Goal: Communication & Community: Share content

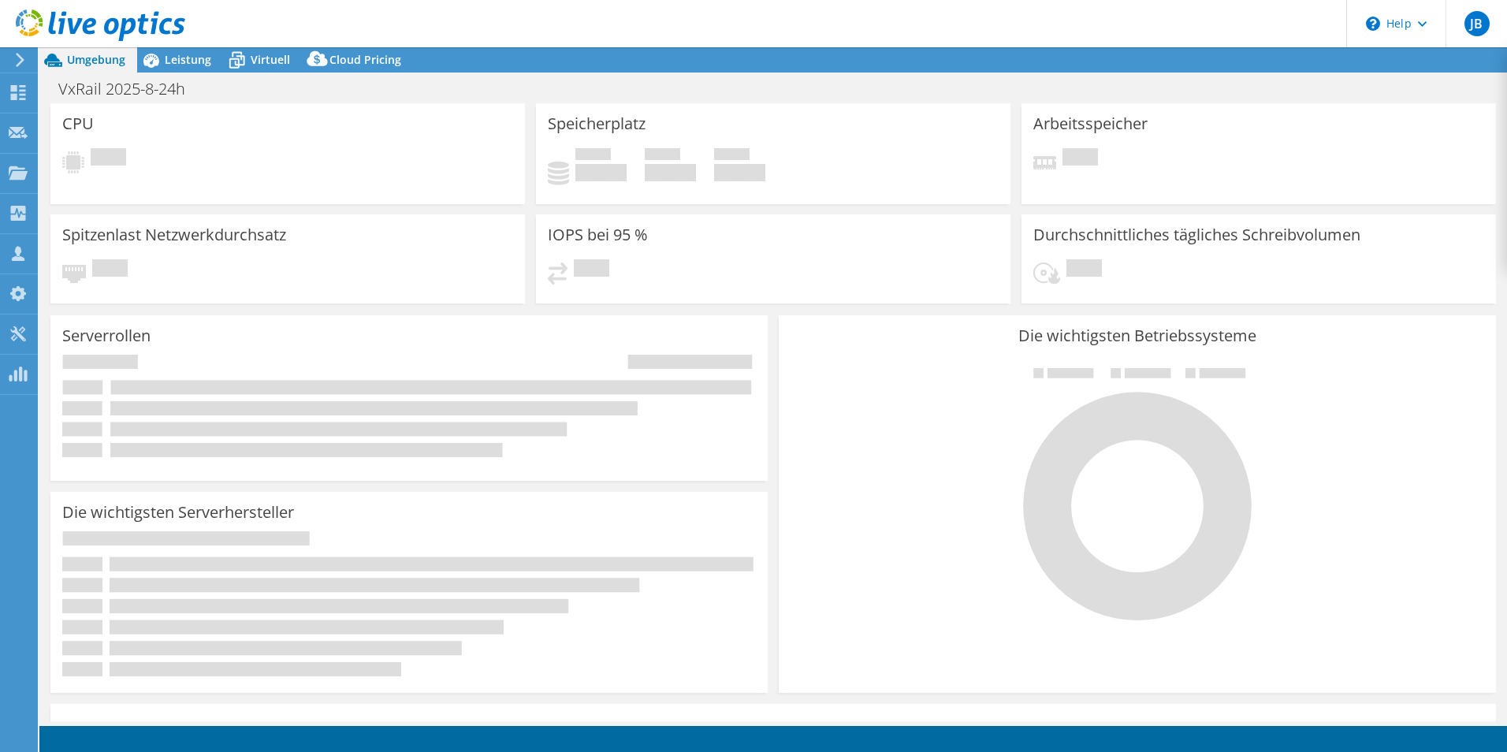
select select "EUFrankfurt"
select select "EUR"
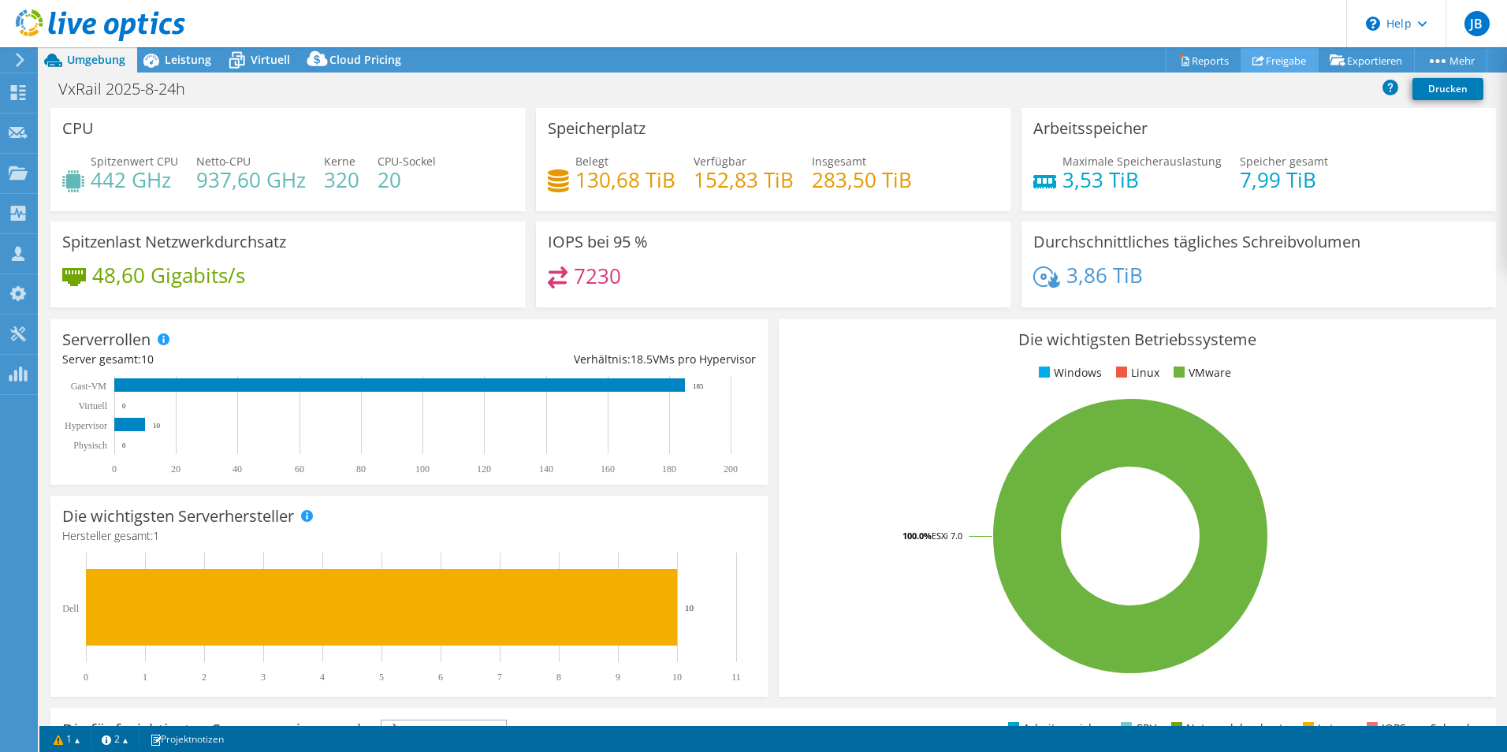
click at [1281, 64] on link "Freigabe" at bounding box center [1279, 60] width 78 height 24
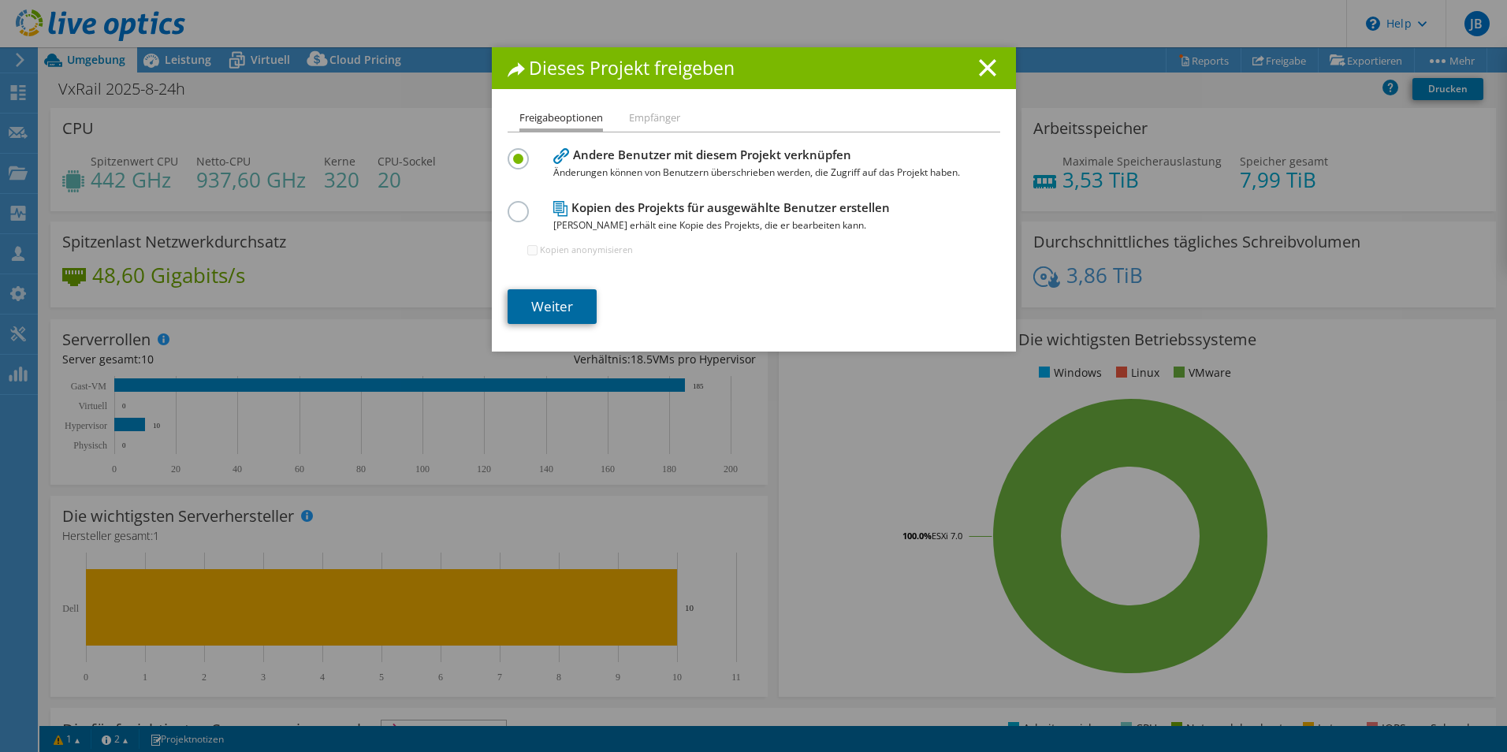
click at [536, 303] on link "Weiter" at bounding box center [551, 306] width 89 height 35
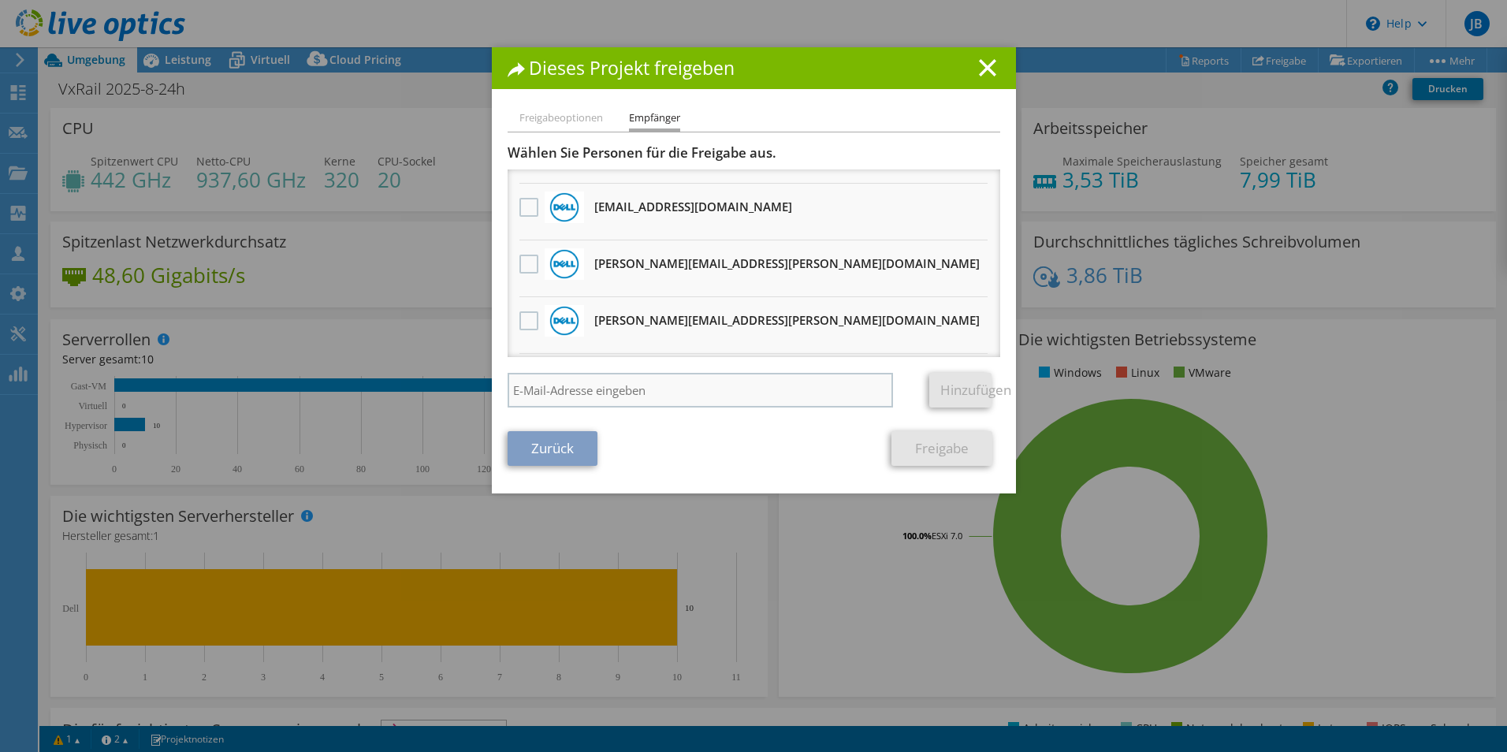
scroll to position [1174, 0]
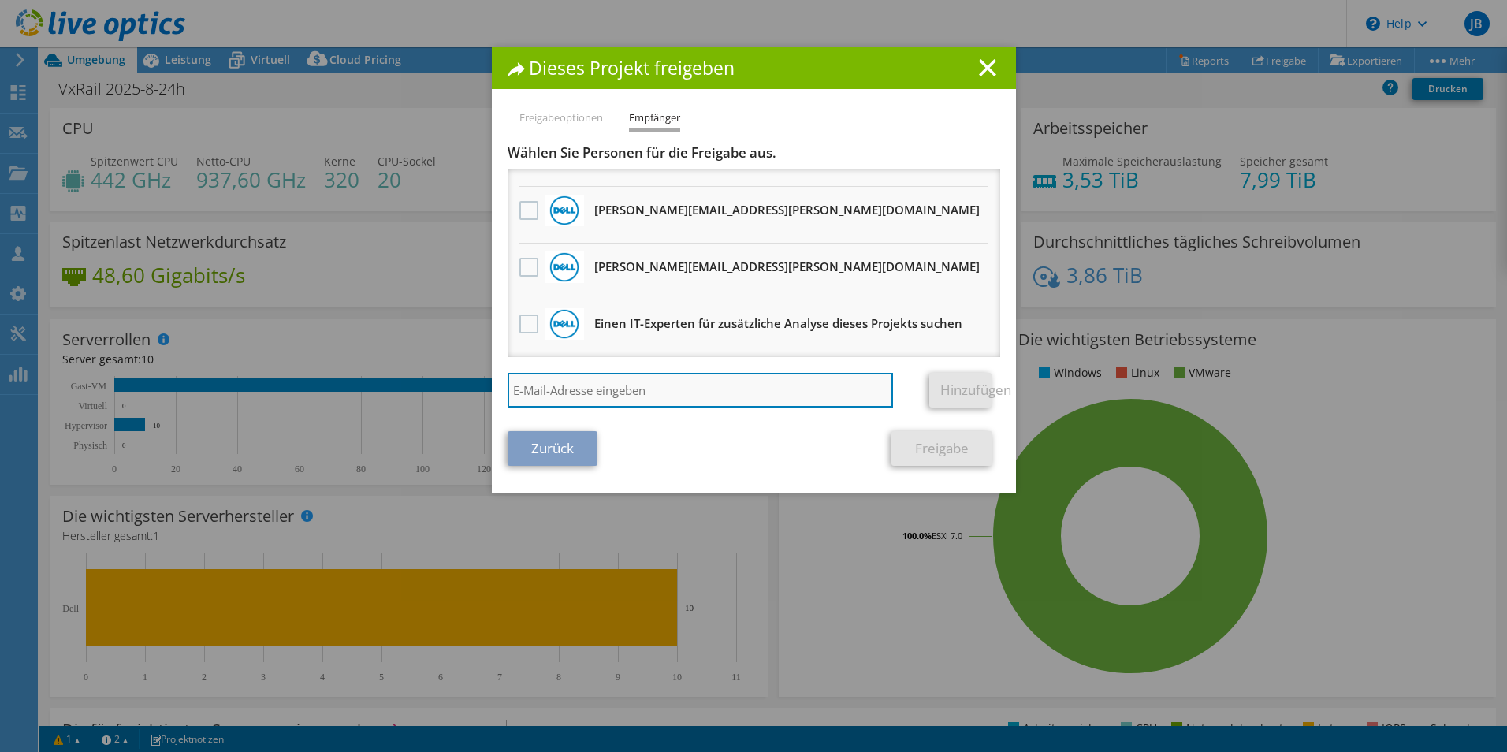
click at [571, 390] on input "search" at bounding box center [700, 390] width 386 height 35
type input "[PERSON_NAME][EMAIL_ADDRESS][DOMAIN_NAME]"
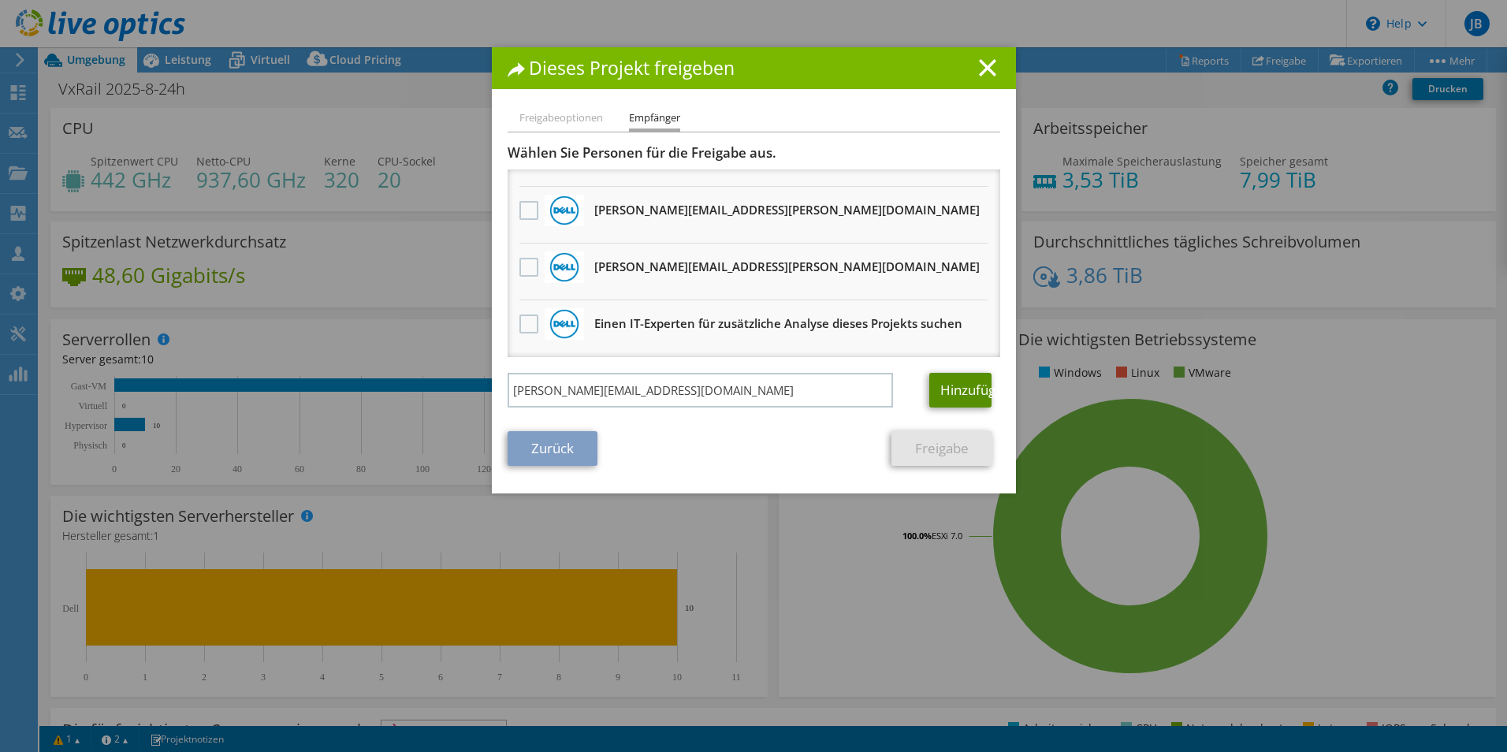
click at [947, 392] on link "Hinzufügen" at bounding box center [960, 390] width 62 height 35
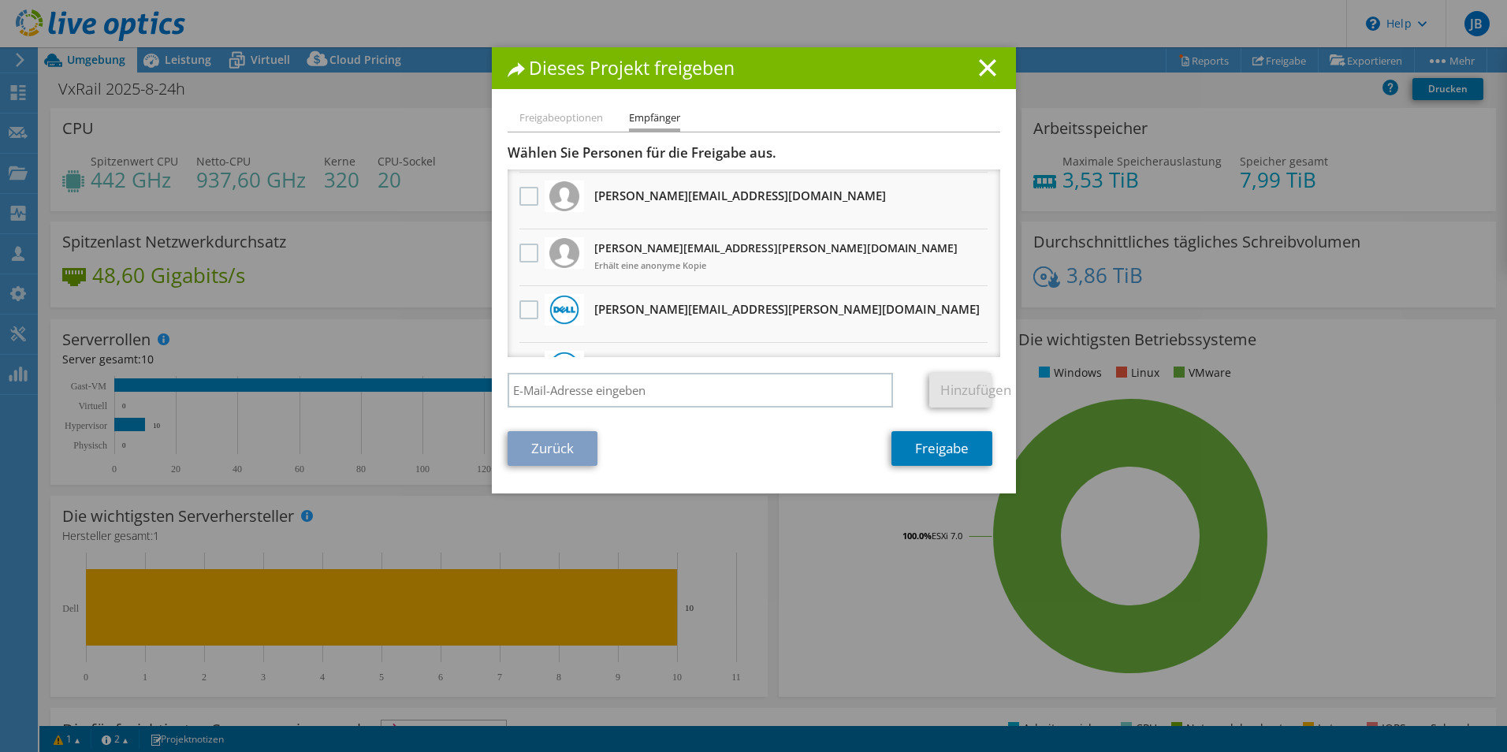
scroll to position [0, 0]
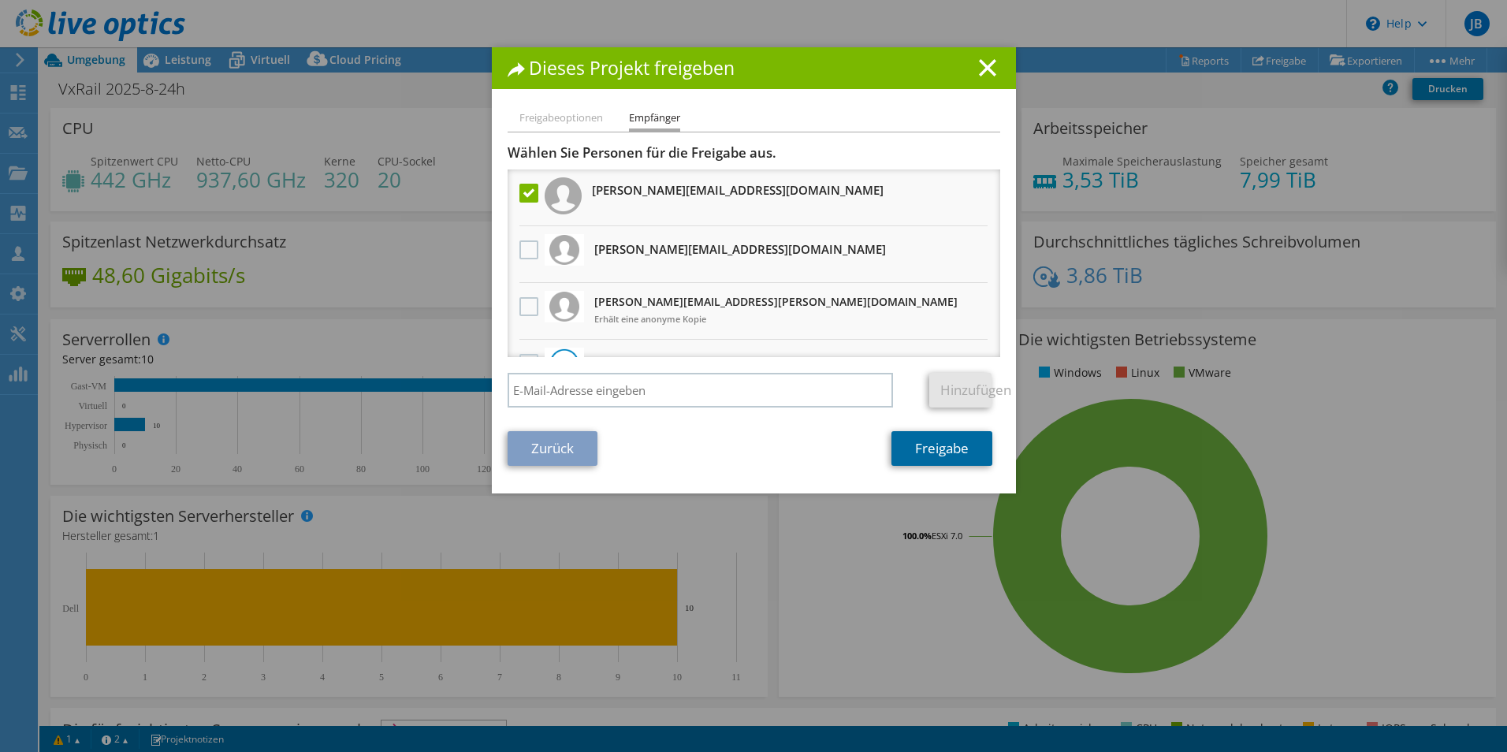
click at [937, 449] on link "Freigabe" at bounding box center [941, 448] width 101 height 35
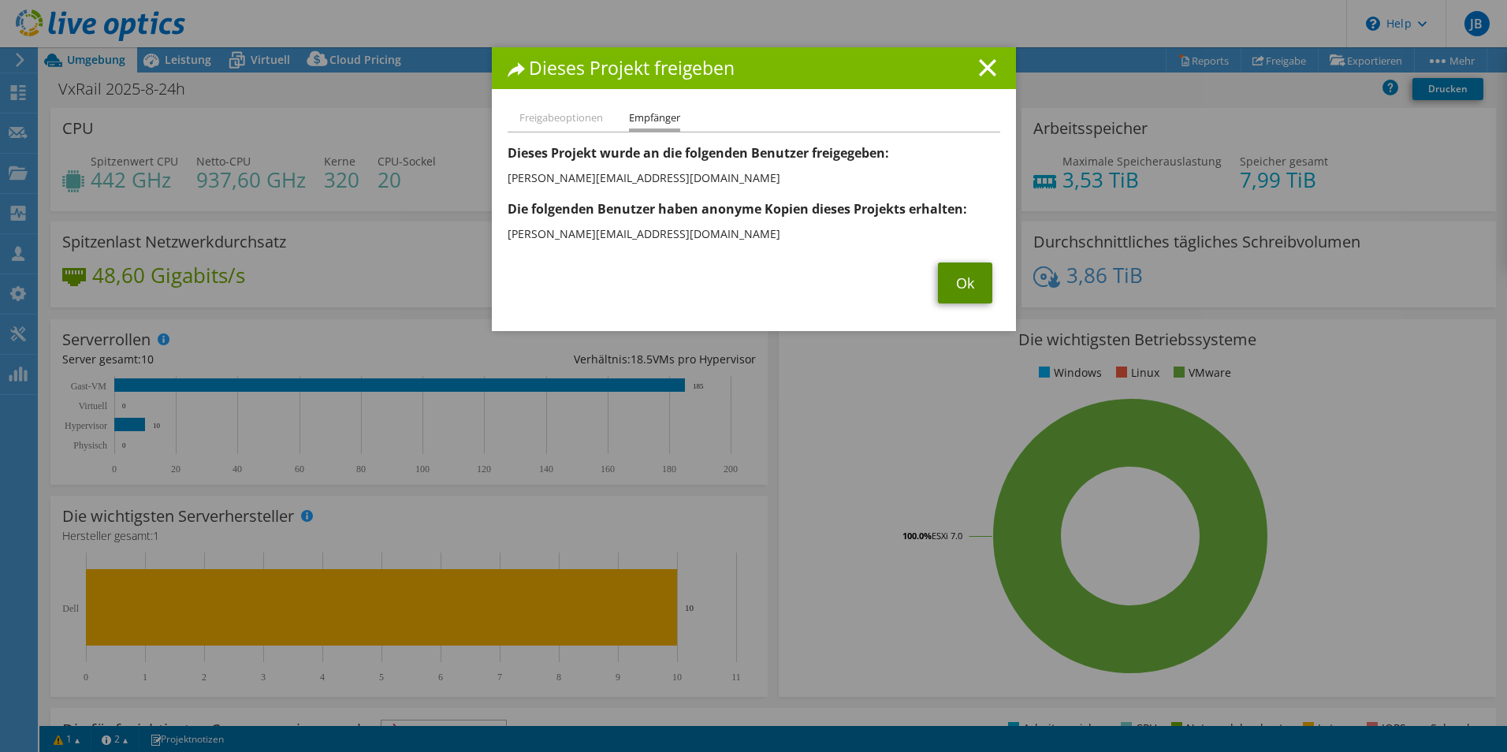
click at [975, 284] on link "Ok" at bounding box center [965, 282] width 54 height 41
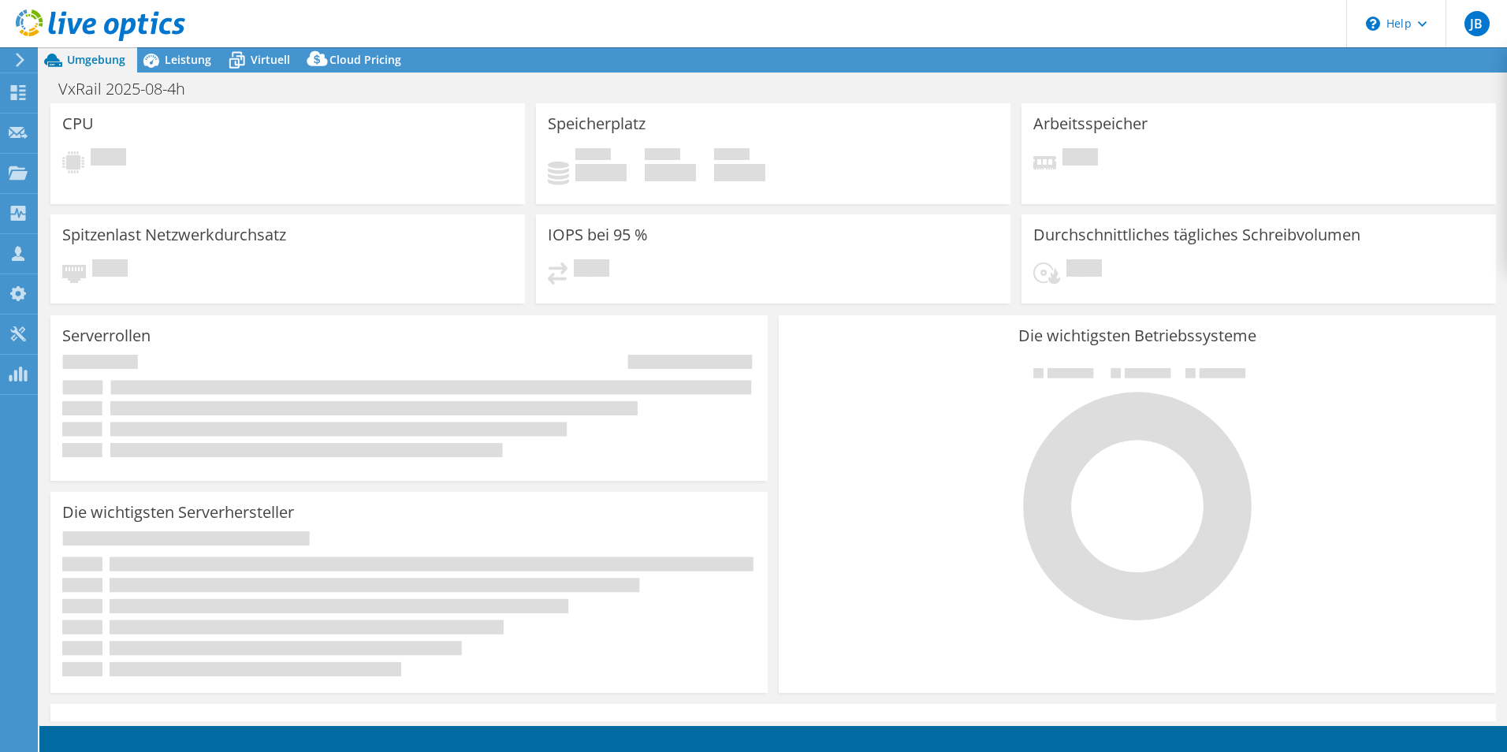
select select "EUFrankfurt"
select select "EUR"
select select "USD"
select select "EUFrankfurt"
select select "EUR"
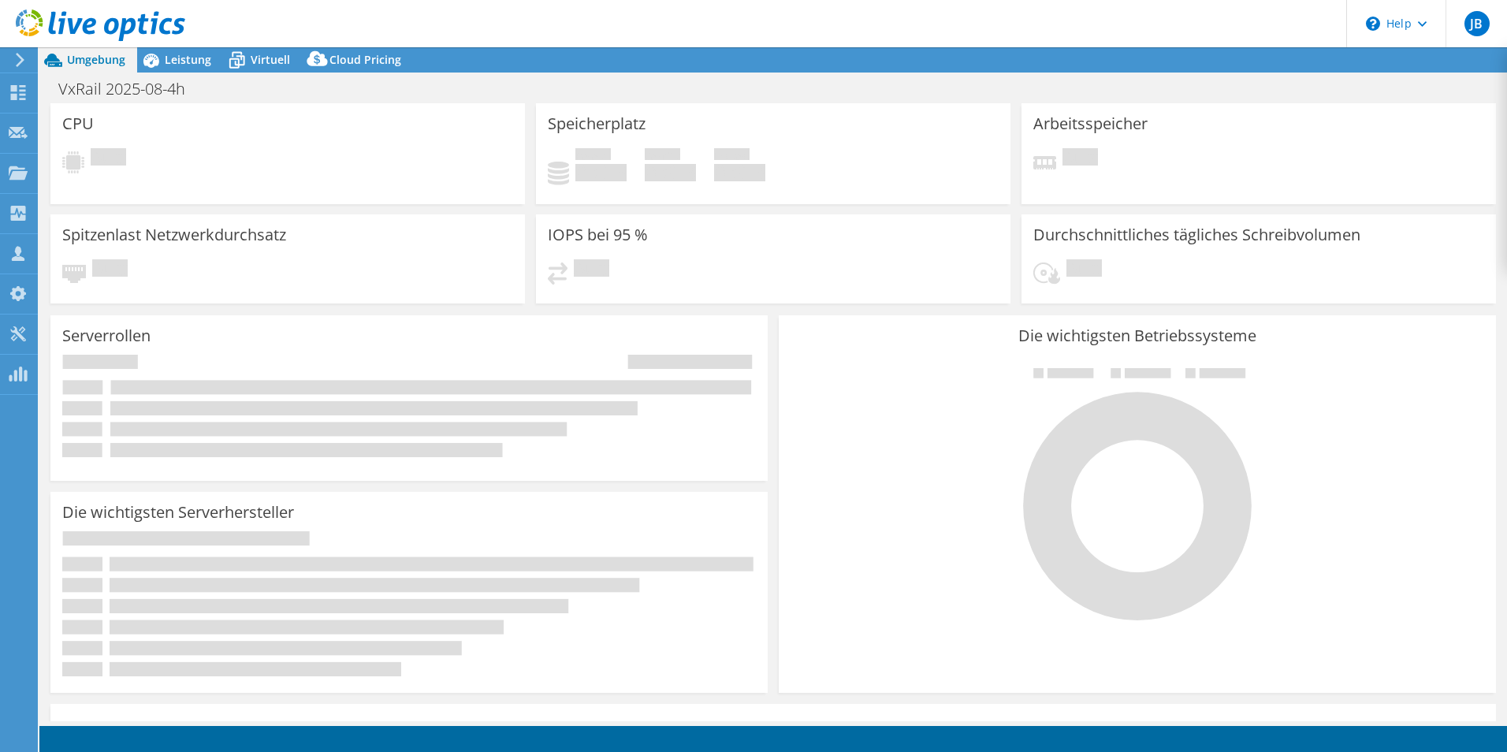
select select "EUFrankfurt"
select select "EUR"
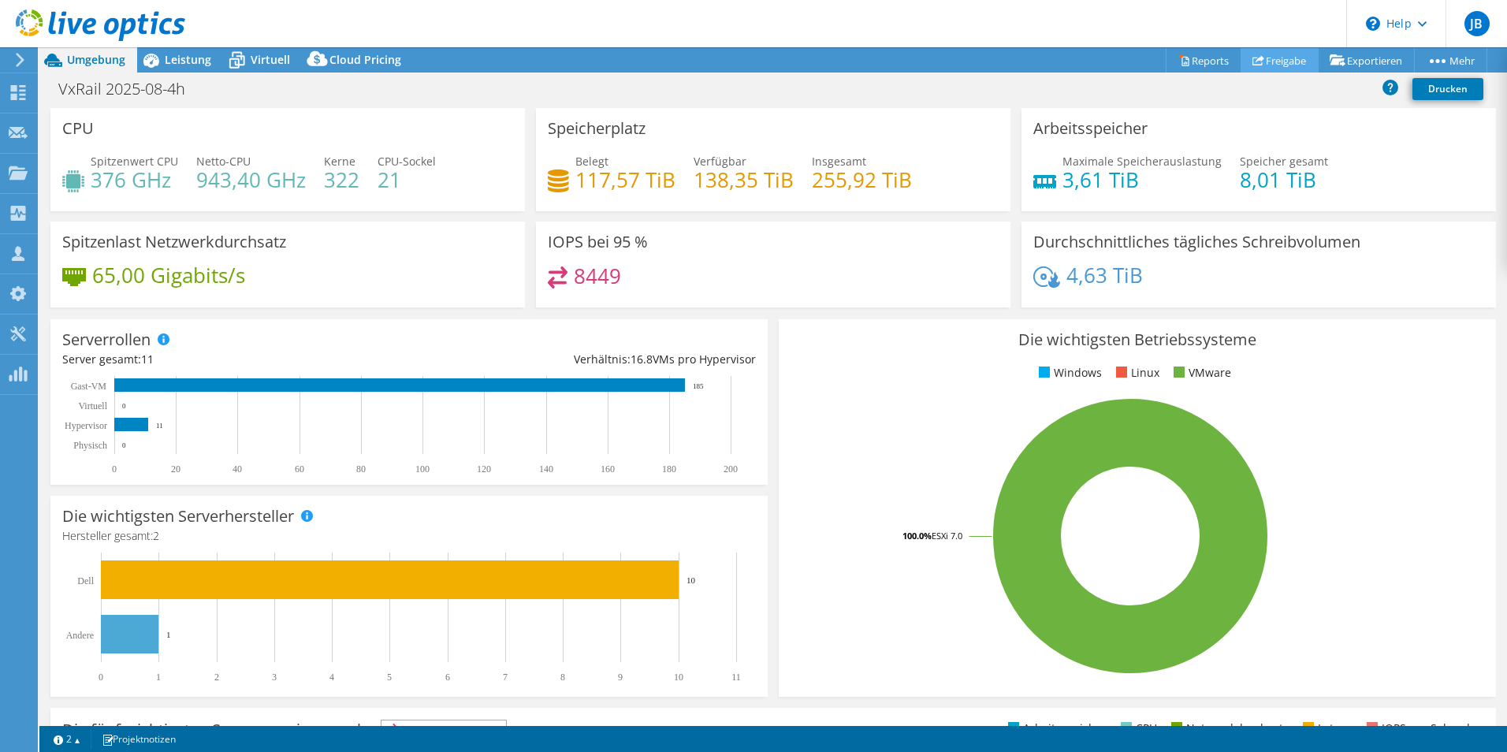
click at [1276, 62] on link "Freigabe" at bounding box center [1279, 60] width 78 height 24
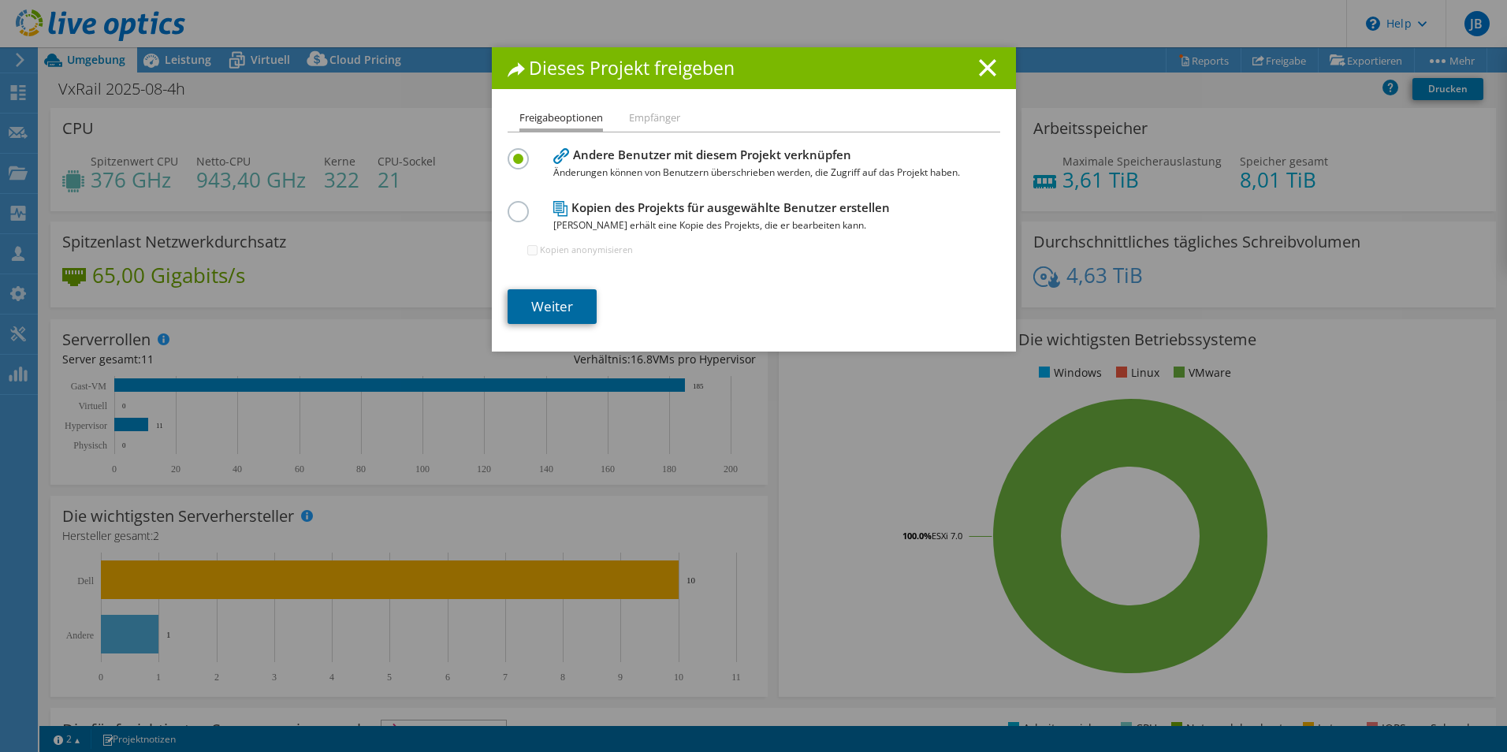
click at [556, 301] on link "Weiter" at bounding box center [551, 306] width 89 height 35
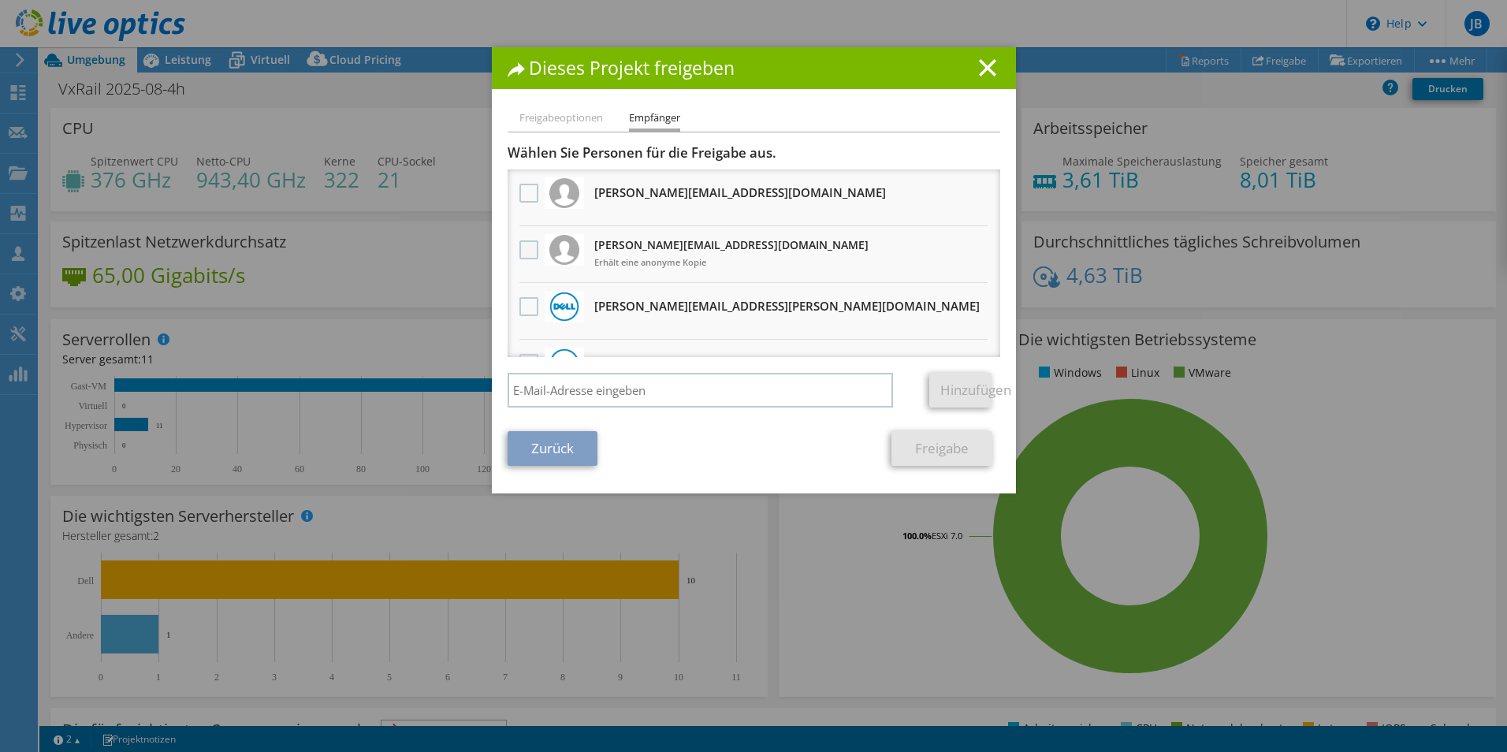
click at [519, 251] on label at bounding box center [530, 249] width 23 height 19
click at [0, 0] on input "checkbox" at bounding box center [0, 0] width 0 height 0
click at [945, 451] on link "Freigabe" at bounding box center [941, 448] width 101 height 35
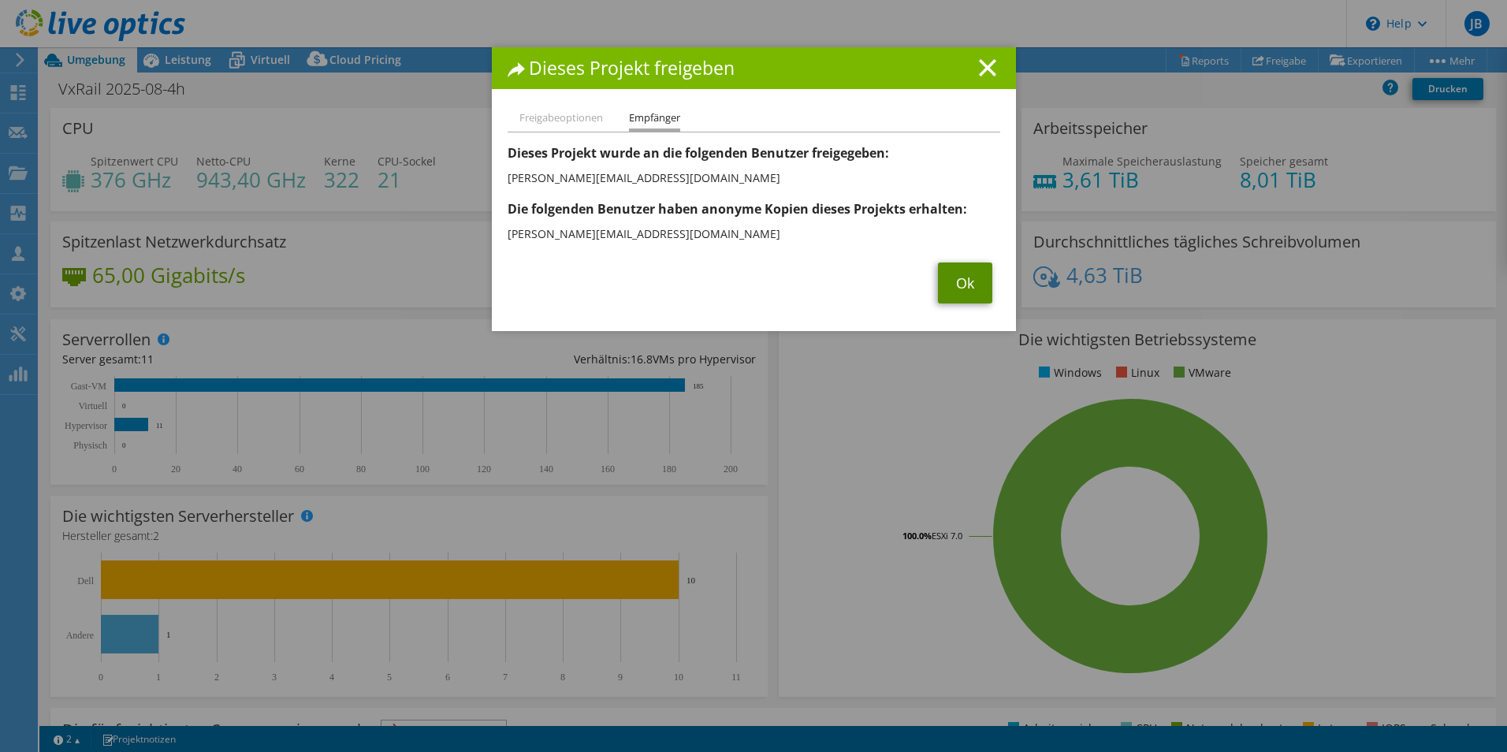
click at [957, 274] on link "Ok" at bounding box center [965, 282] width 54 height 41
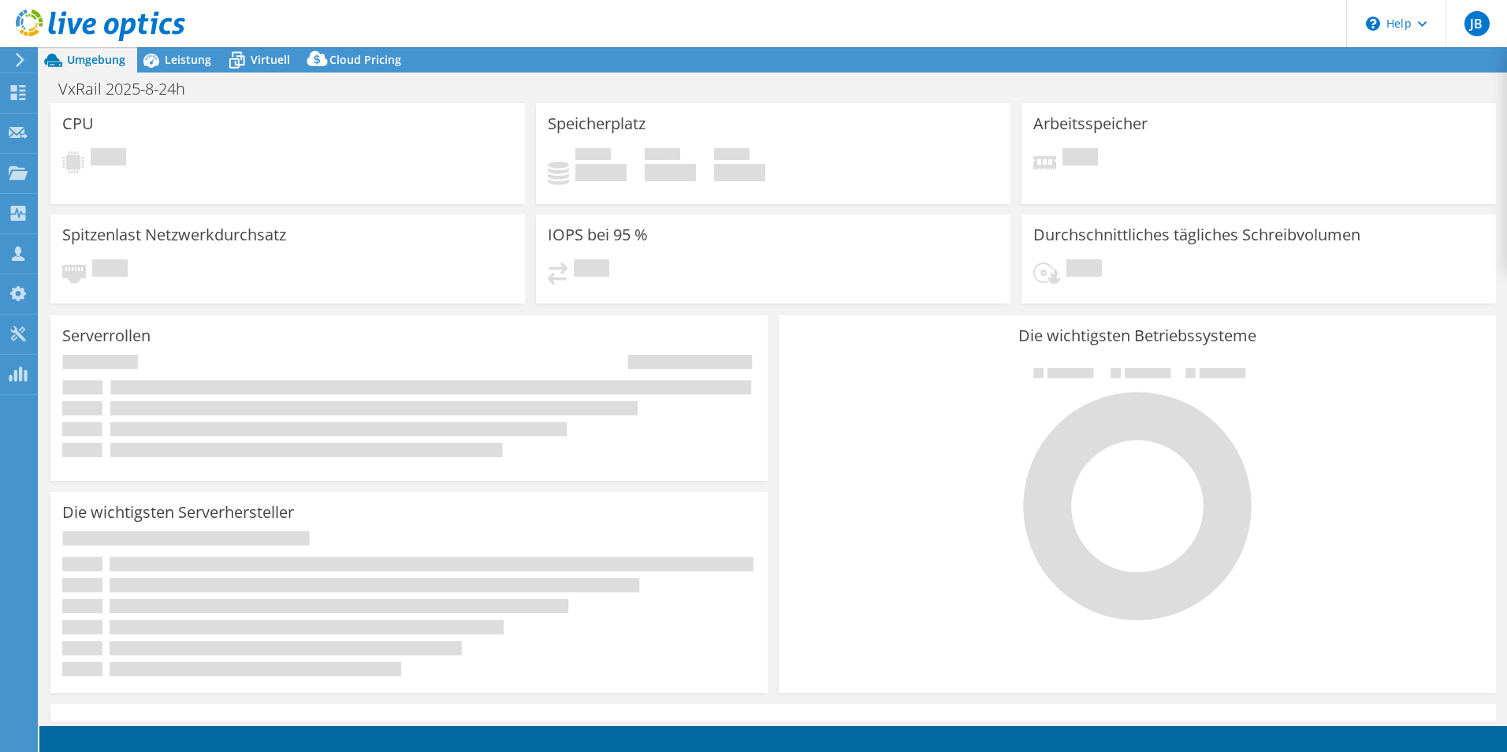
select select "EUFrankfurt"
select select "EUR"
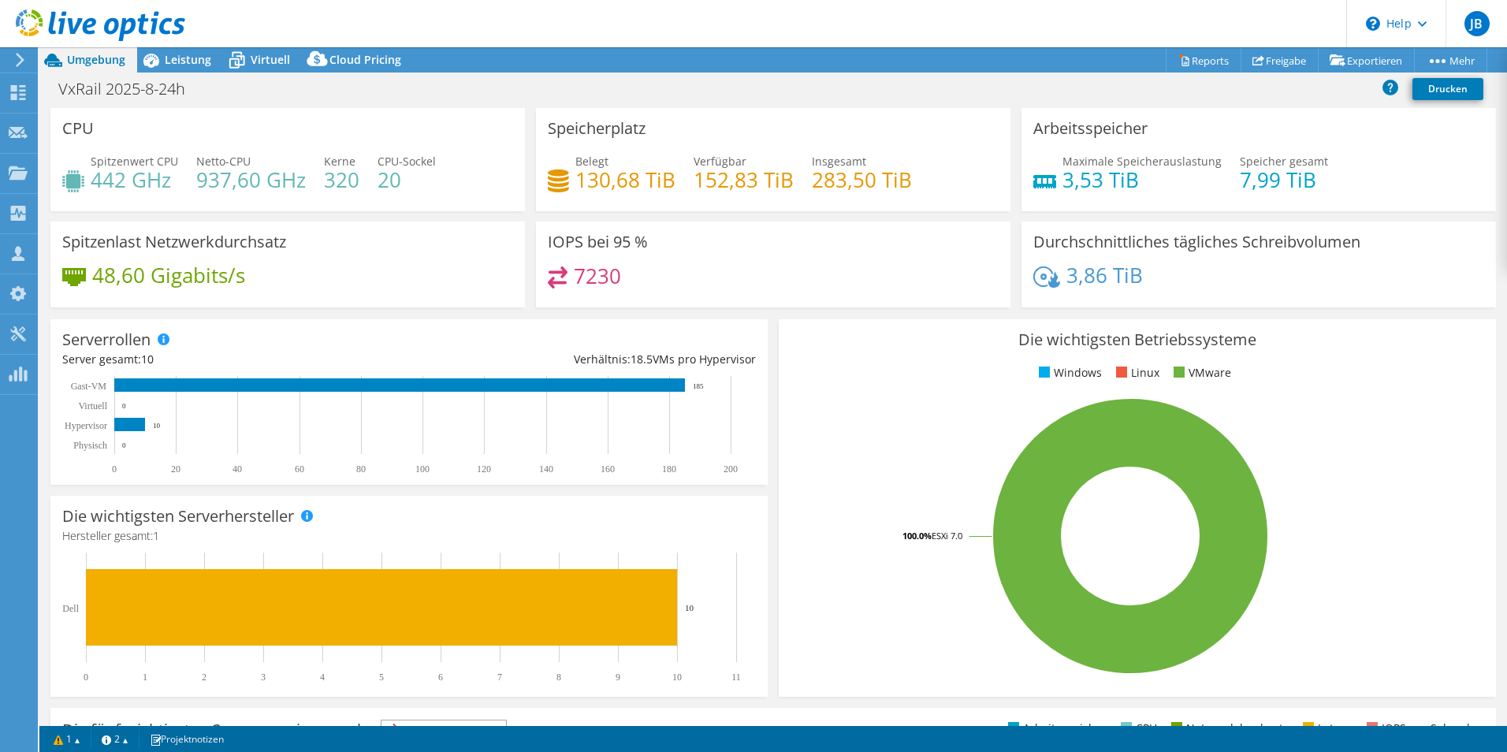
click at [17, 54] on use at bounding box center [20, 60] width 9 height 14
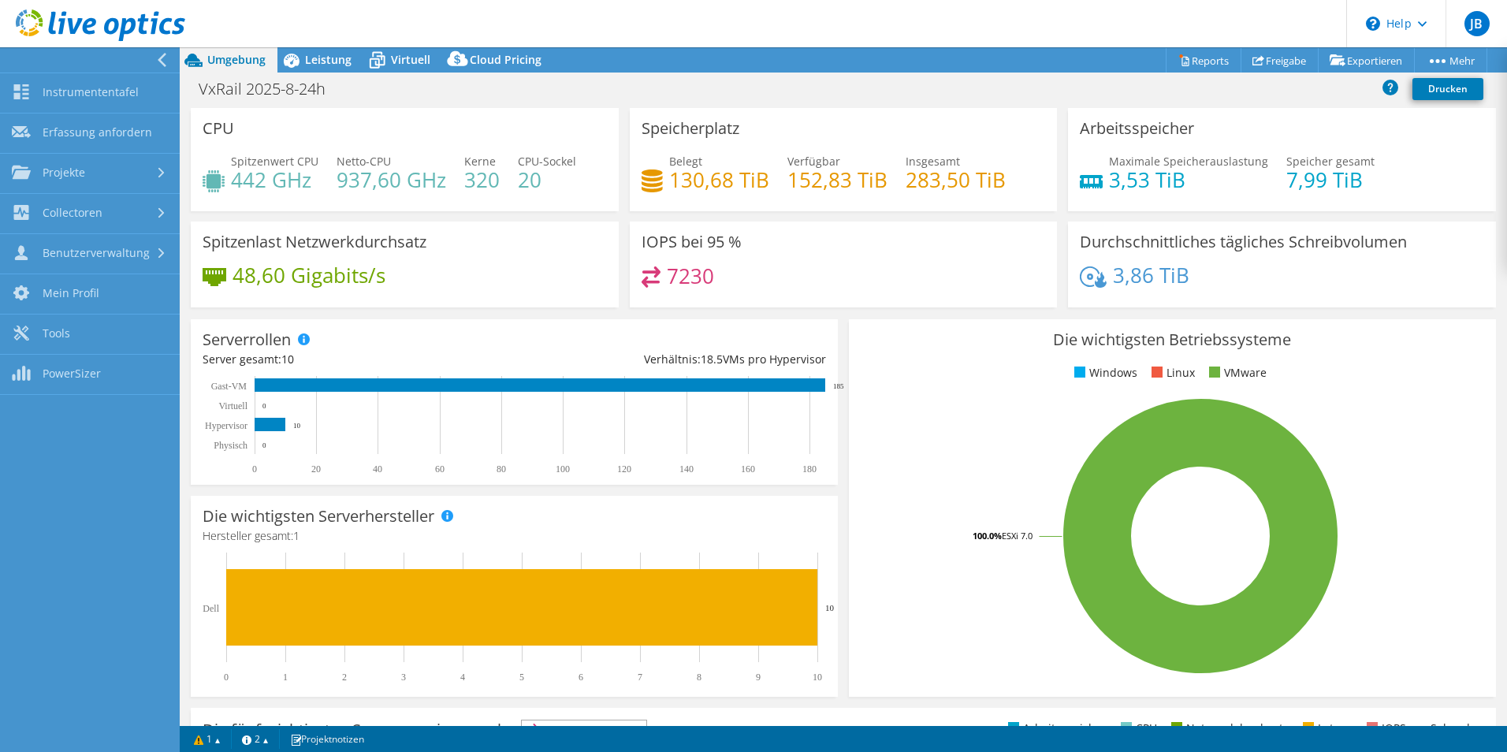
click at [163, 55] on use at bounding box center [162, 60] width 9 height 14
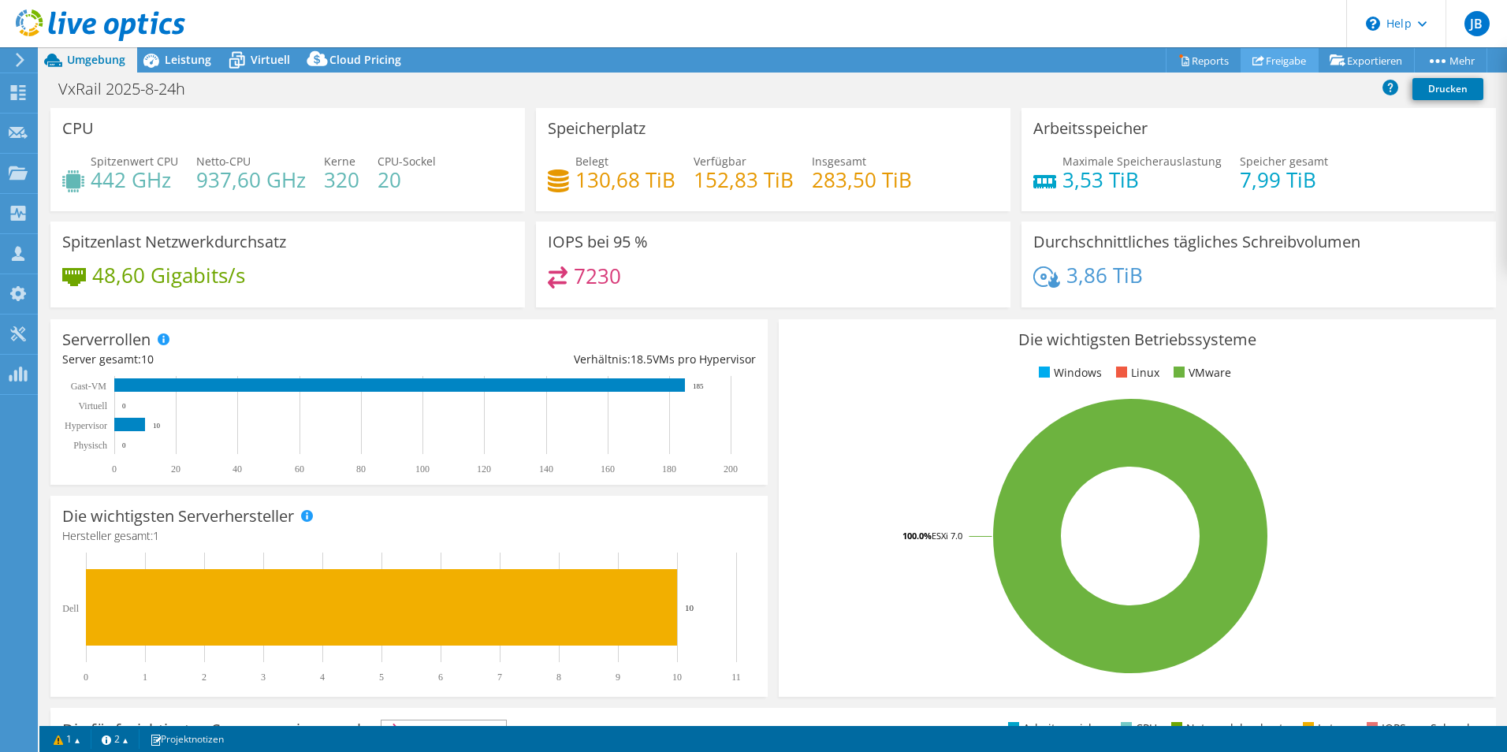
click at [1270, 59] on link "Freigabe" at bounding box center [1279, 60] width 78 height 24
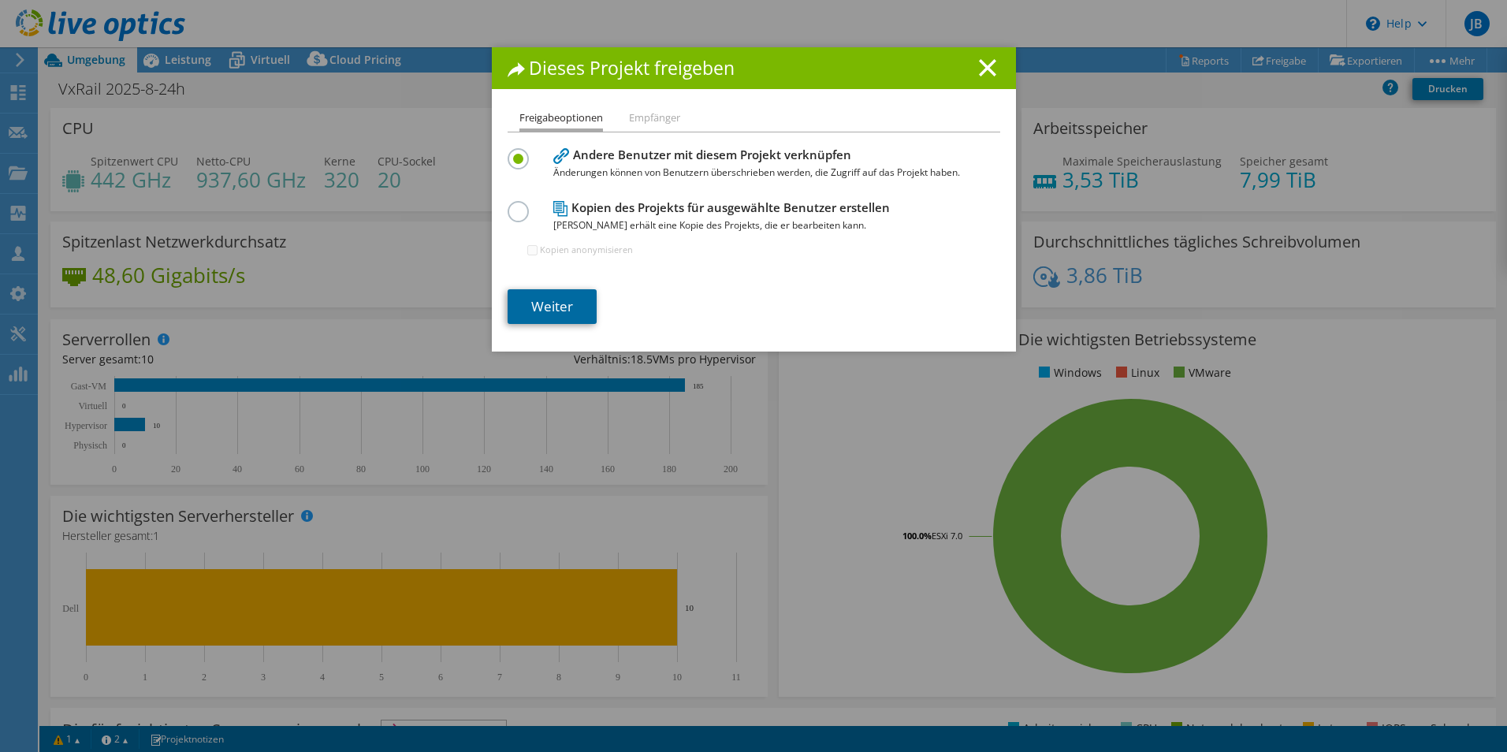
click at [564, 301] on link "Weiter" at bounding box center [551, 306] width 89 height 35
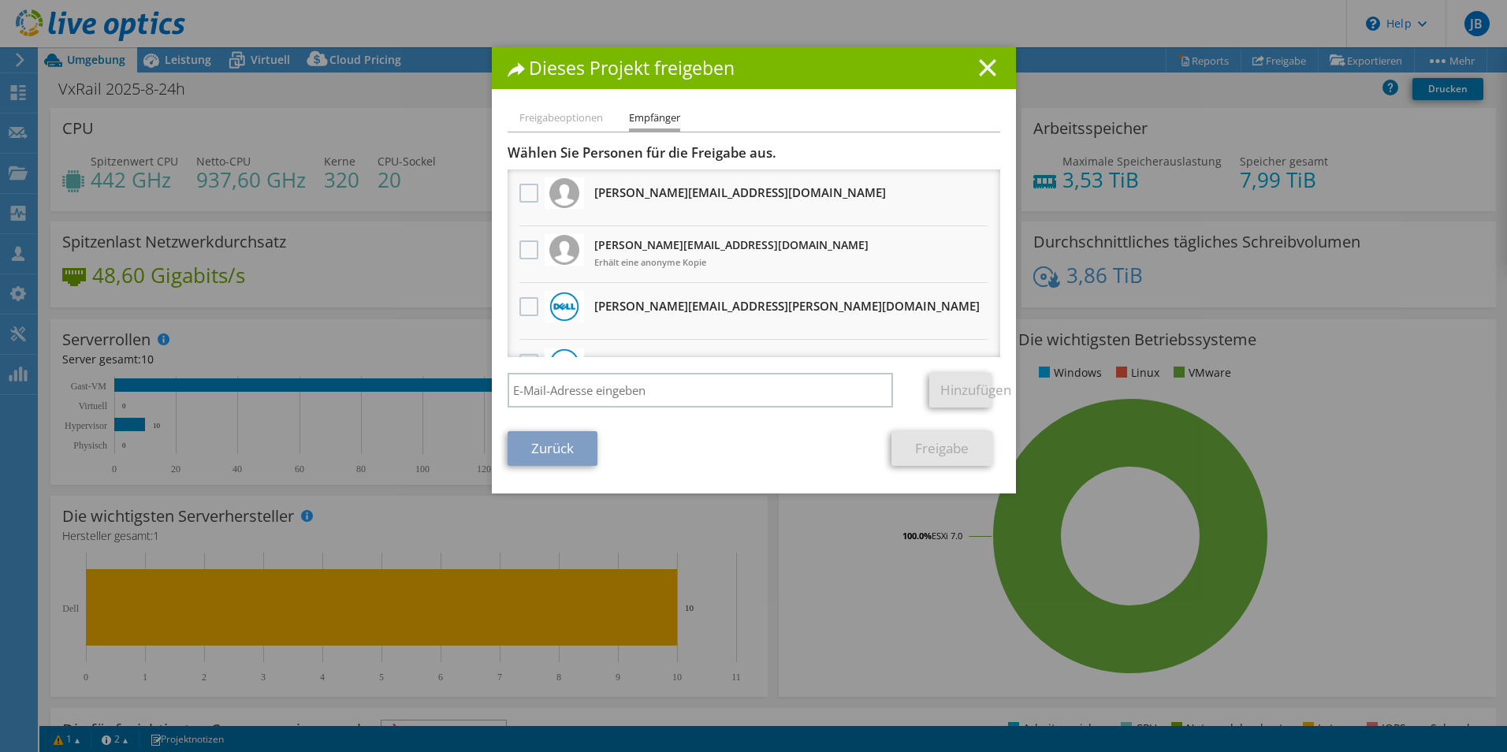
click at [983, 72] on icon at bounding box center [987, 67] width 17 height 17
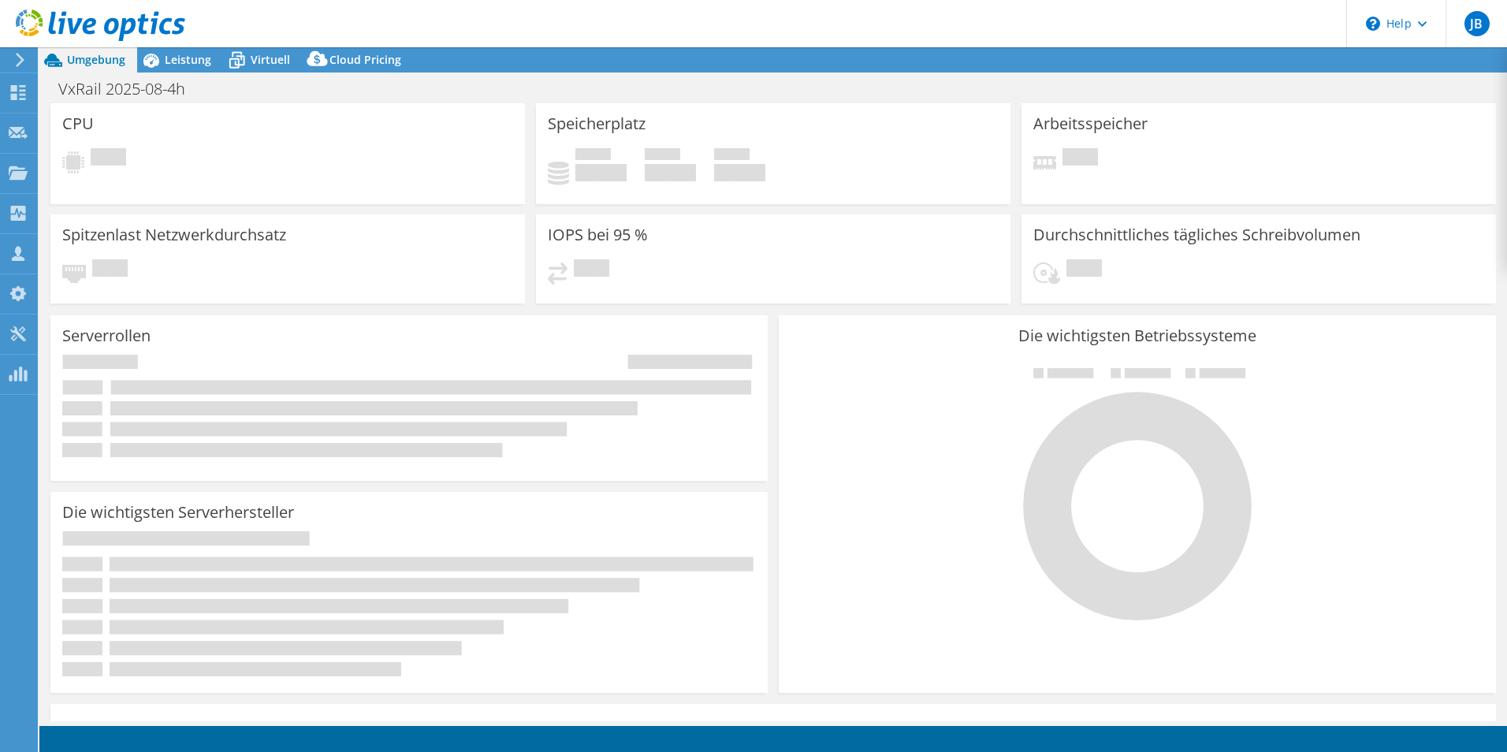
select select "EUFrankfurt"
select select "EUR"
select select "EUFrankfurt"
select select "EUR"
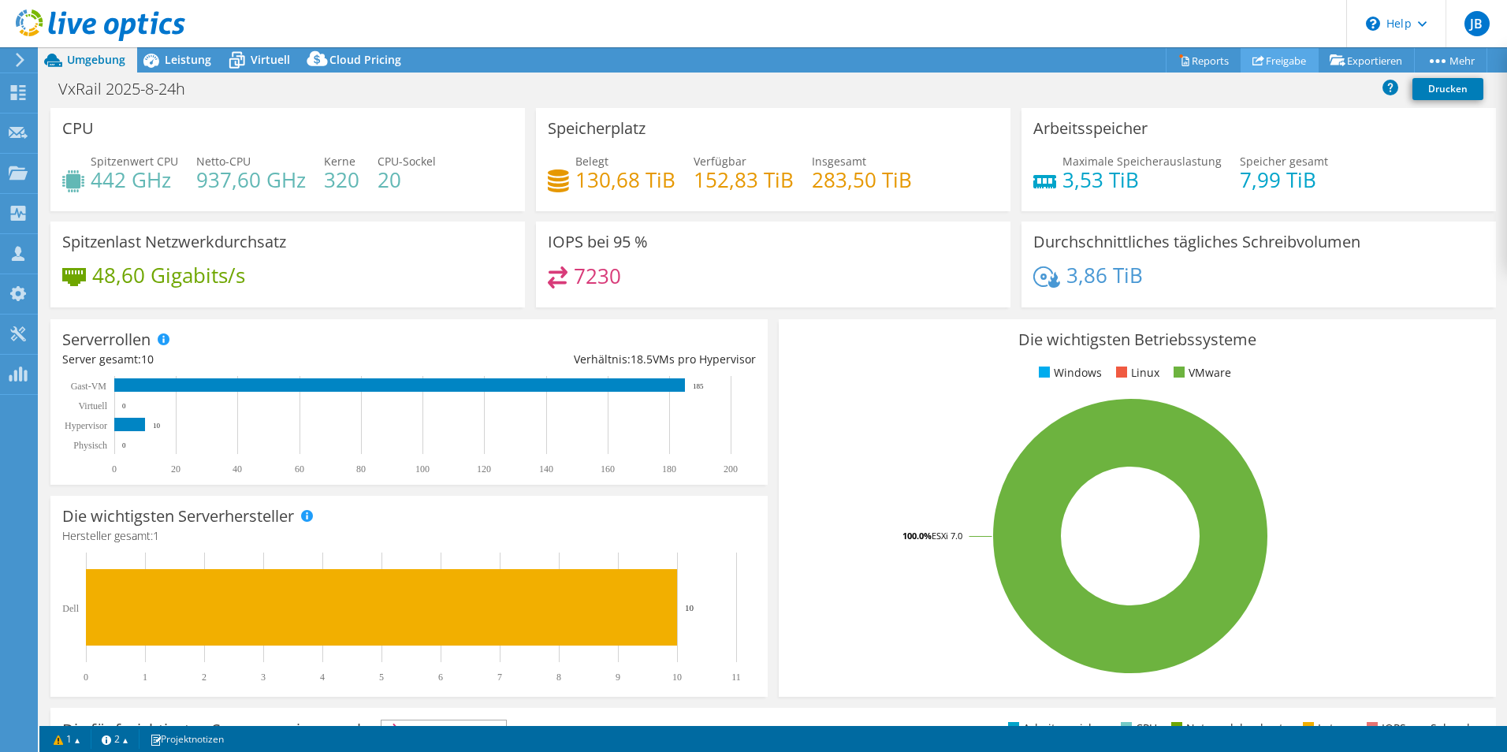
click at [1285, 61] on link "Freigabe" at bounding box center [1279, 60] width 78 height 24
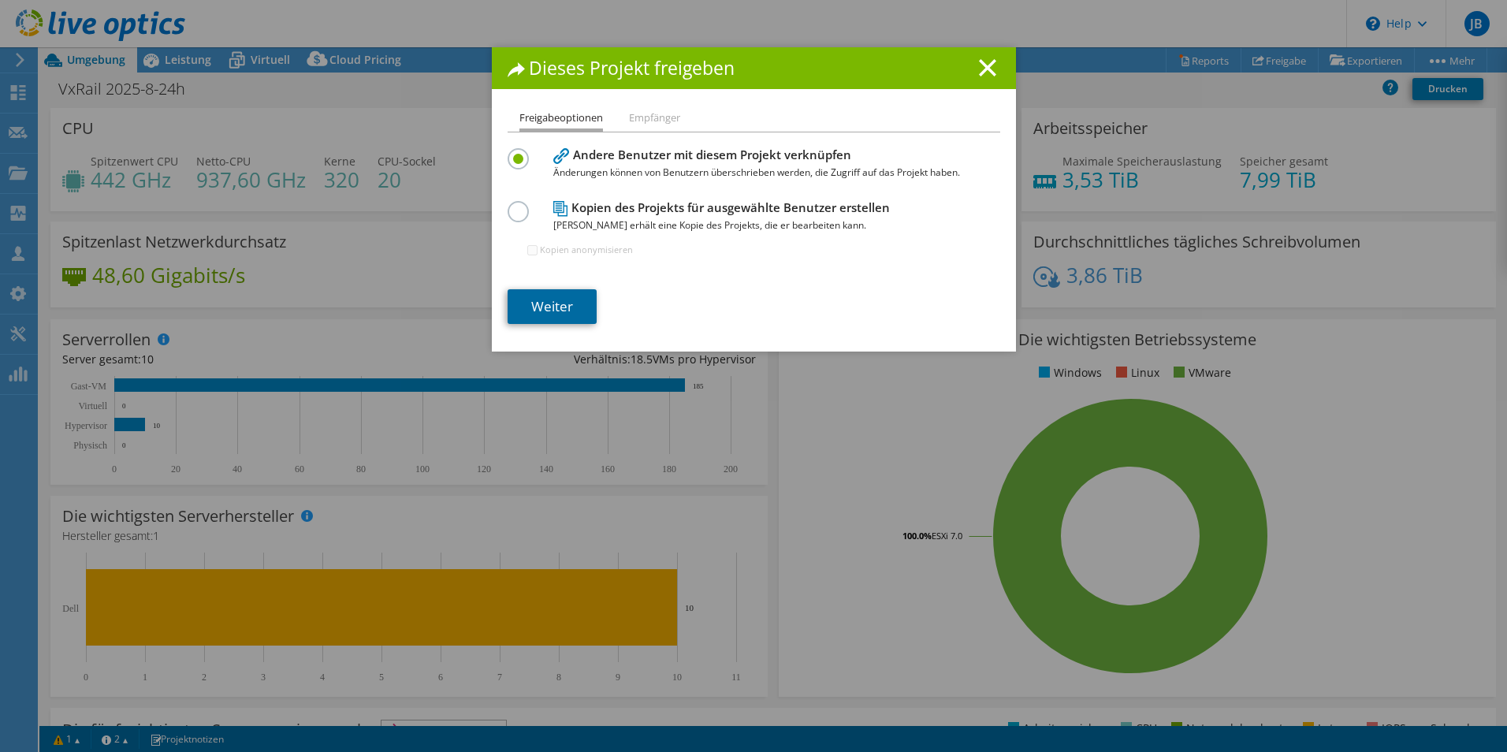
click at [575, 292] on link "Weiter" at bounding box center [551, 306] width 89 height 35
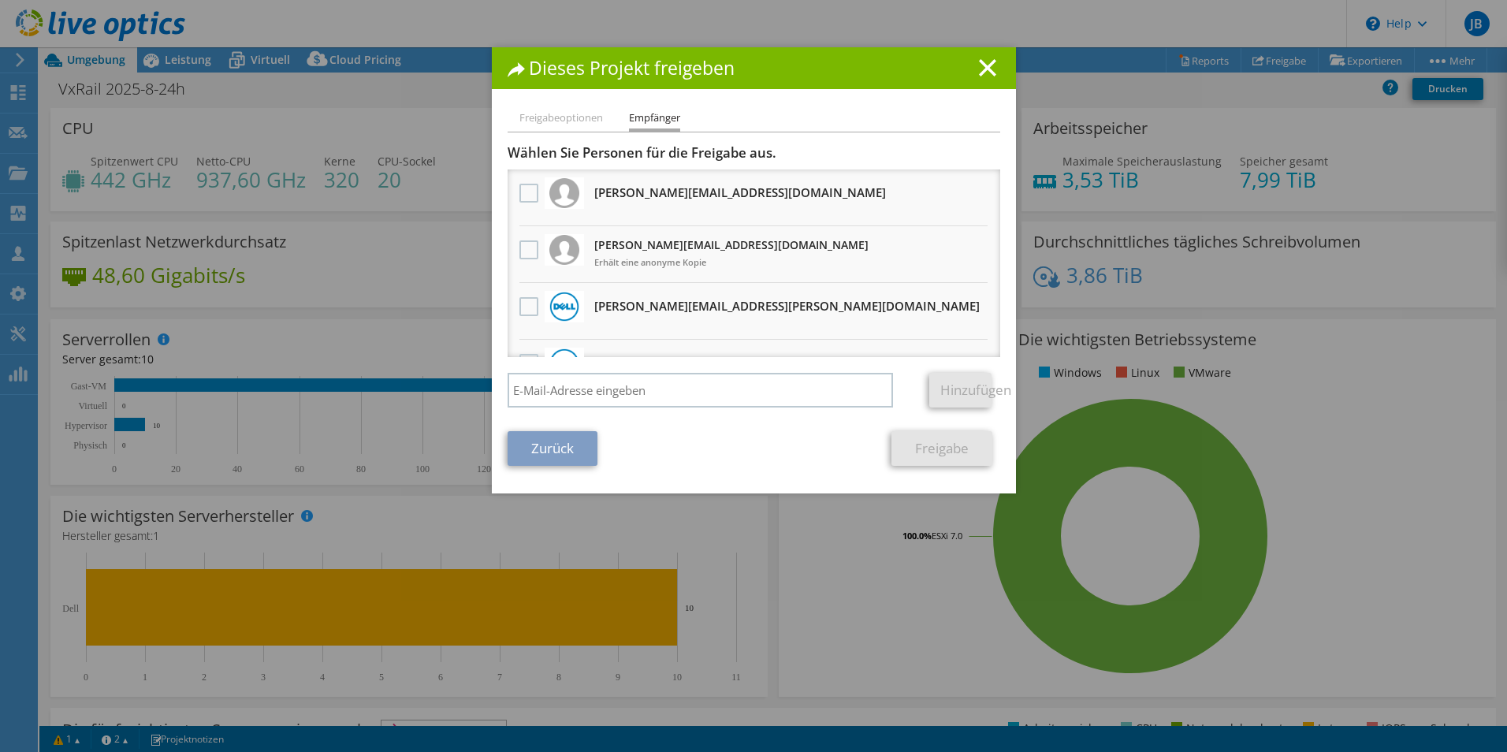
click at [575, 369] on div "Wählen Sie Personen für die Freigabe aus. Alle Projektkopien werden anonym sein…" at bounding box center [753, 279] width 493 height 271
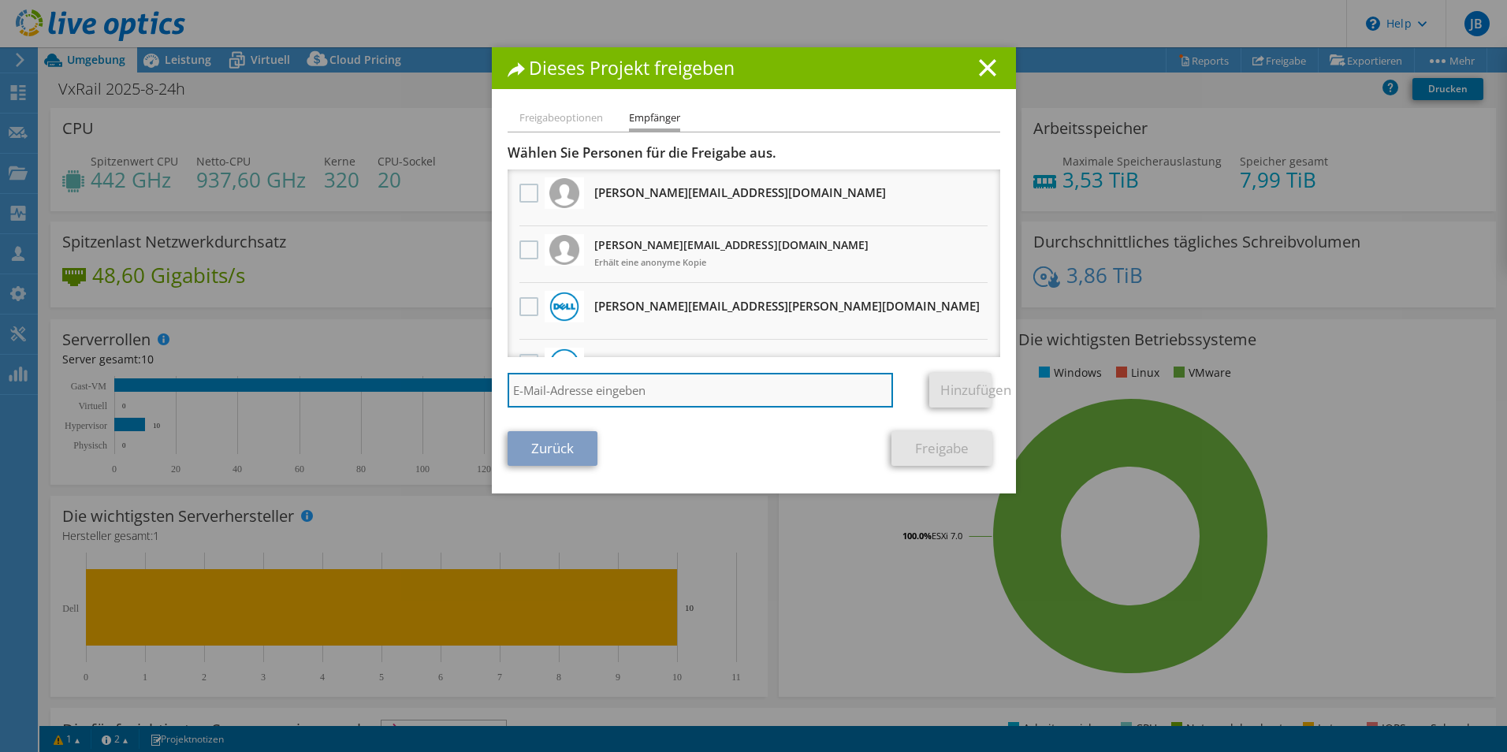
click at [577, 381] on input "search" at bounding box center [700, 390] width 386 height 35
type input "[PERSON_NAME][EMAIL_ADDRESS][PERSON_NAME][DOMAIN_NAME]"
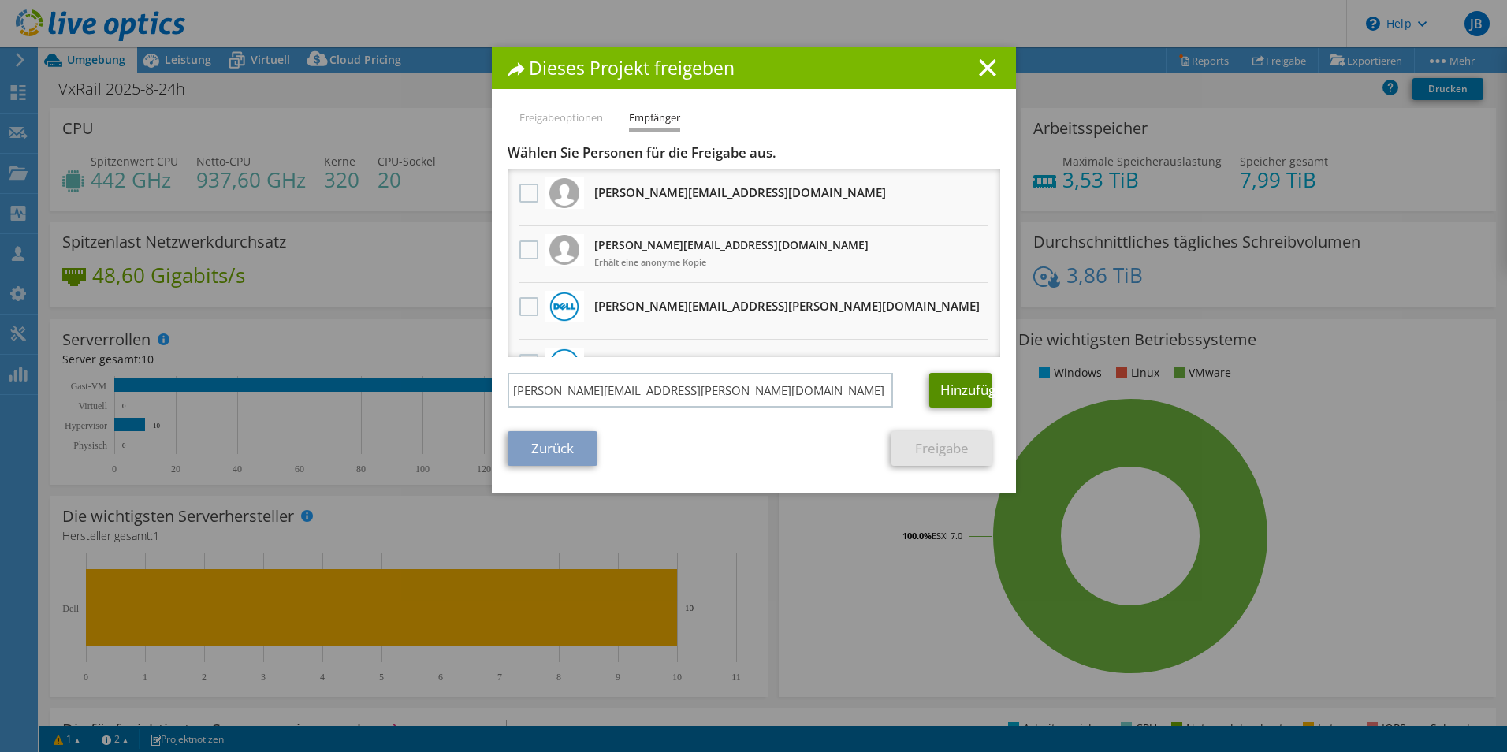
click at [962, 390] on link "Hinzufügen" at bounding box center [960, 390] width 62 height 35
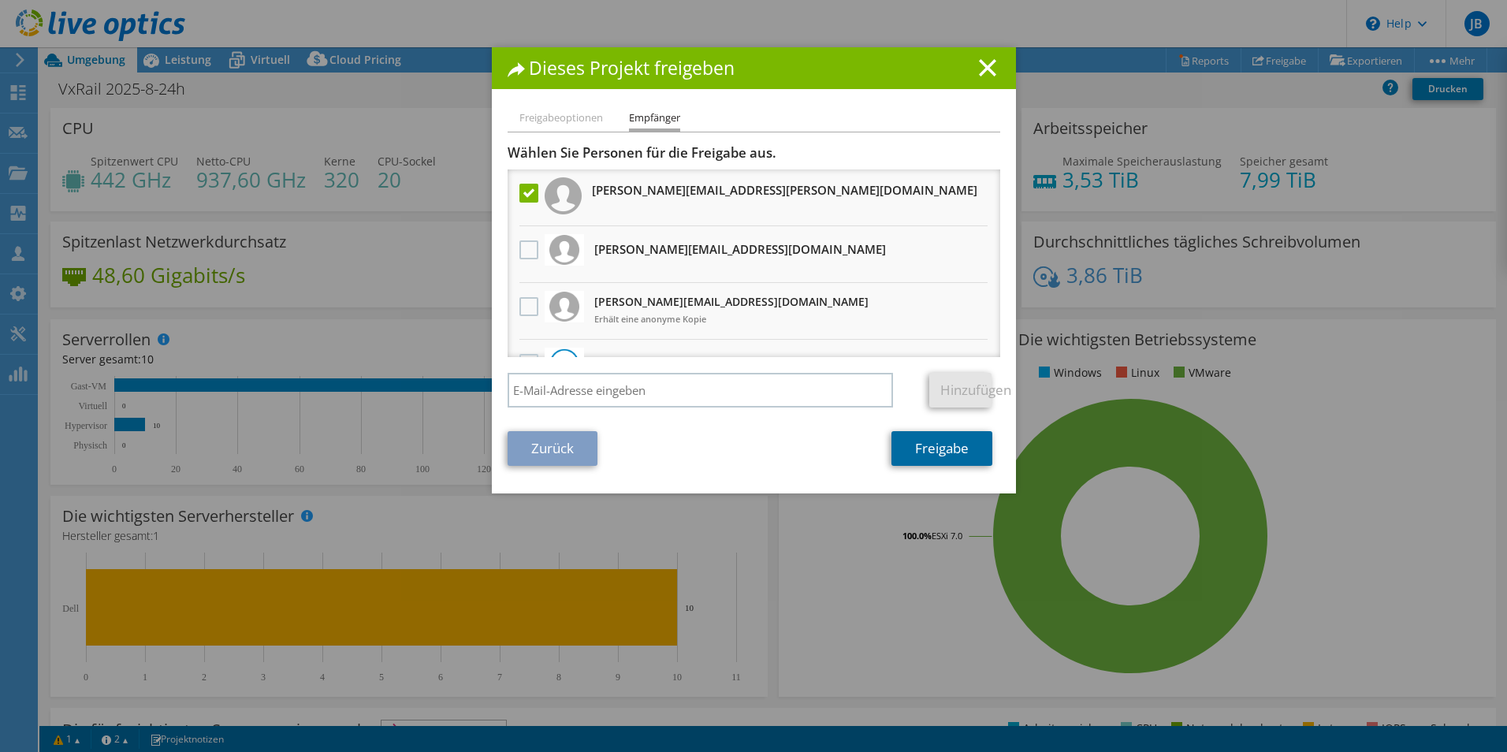
click at [940, 454] on link "Freigabe" at bounding box center [941, 448] width 101 height 35
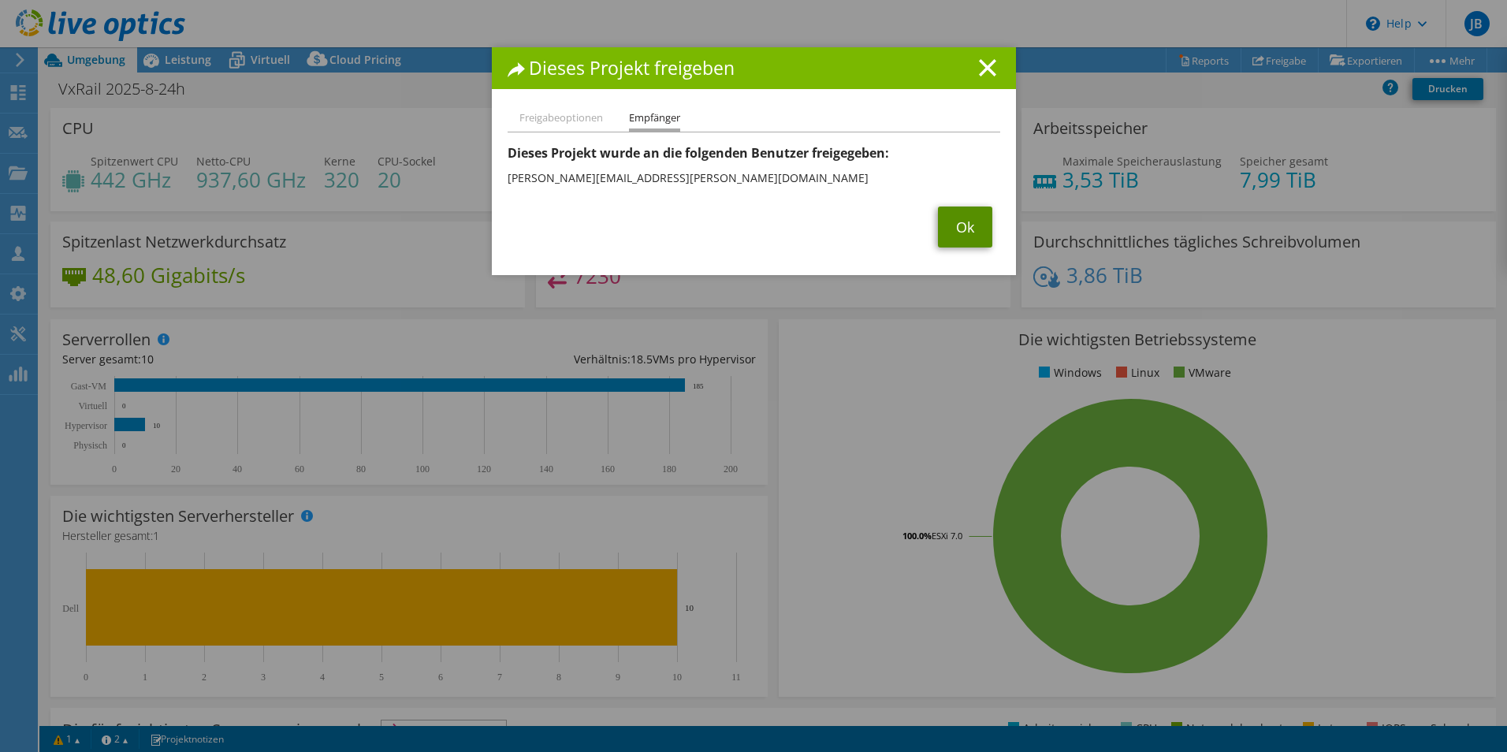
click at [957, 230] on link "Ok" at bounding box center [965, 226] width 54 height 41
